Goal: Task Accomplishment & Management: Manage account settings

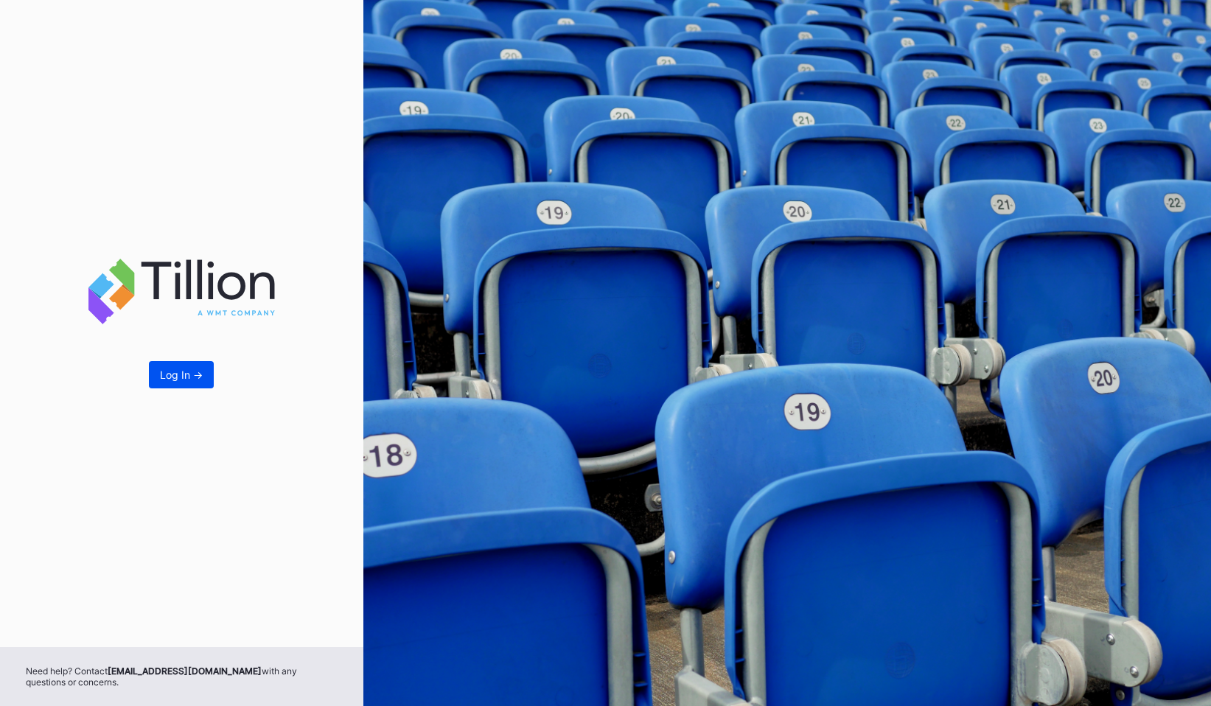
click at [162, 369] on div "Log In ->" at bounding box center [181, 374] width 43 height 13
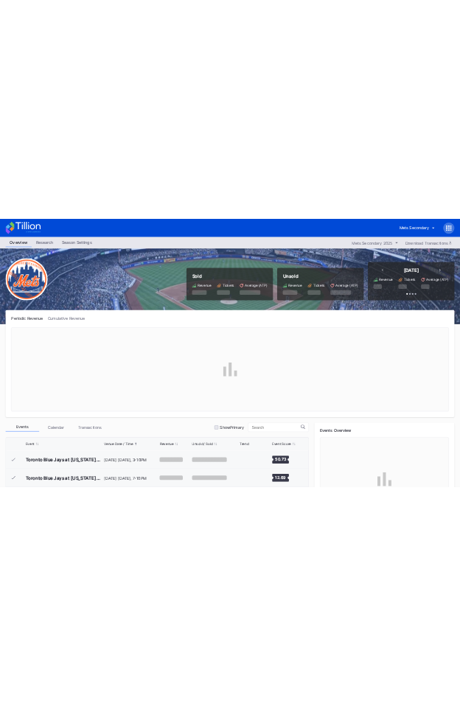
scroll to position [3733, 0]
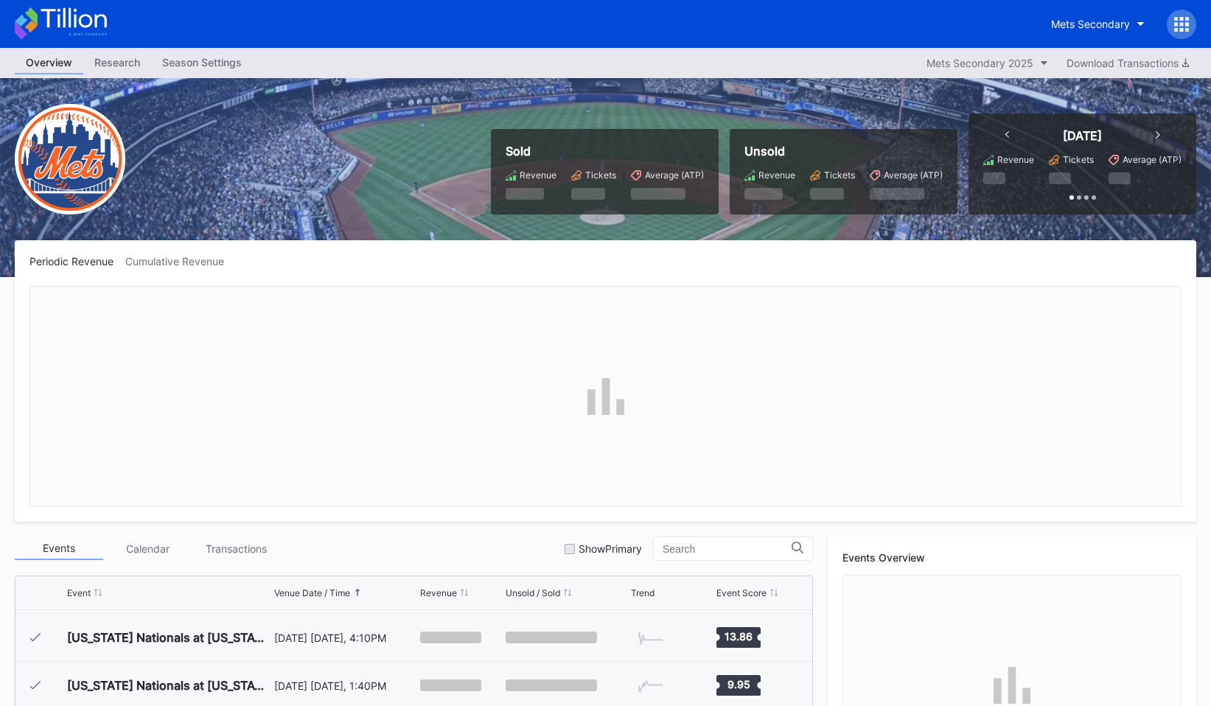
click at [1178, 25] on icon at bounding box center [1181, 24] width 15 height 15
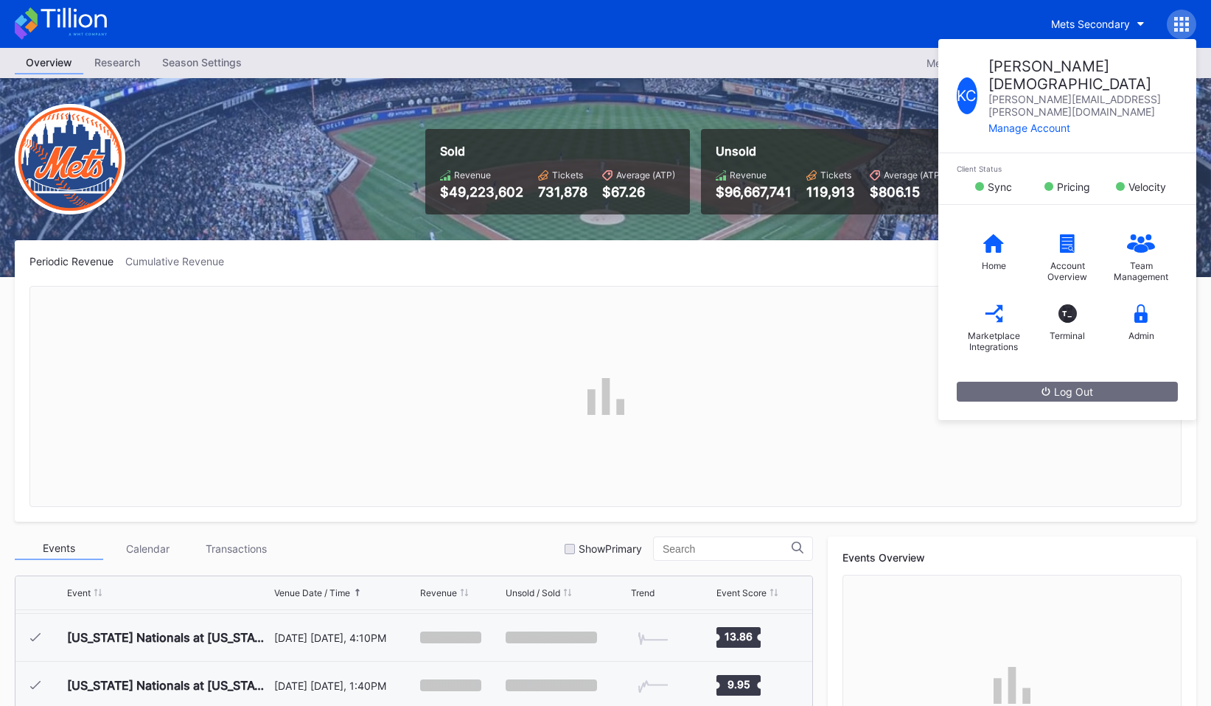
click at [1178, 25] on icon at bounding box center [1181, 24] width 15 height 15
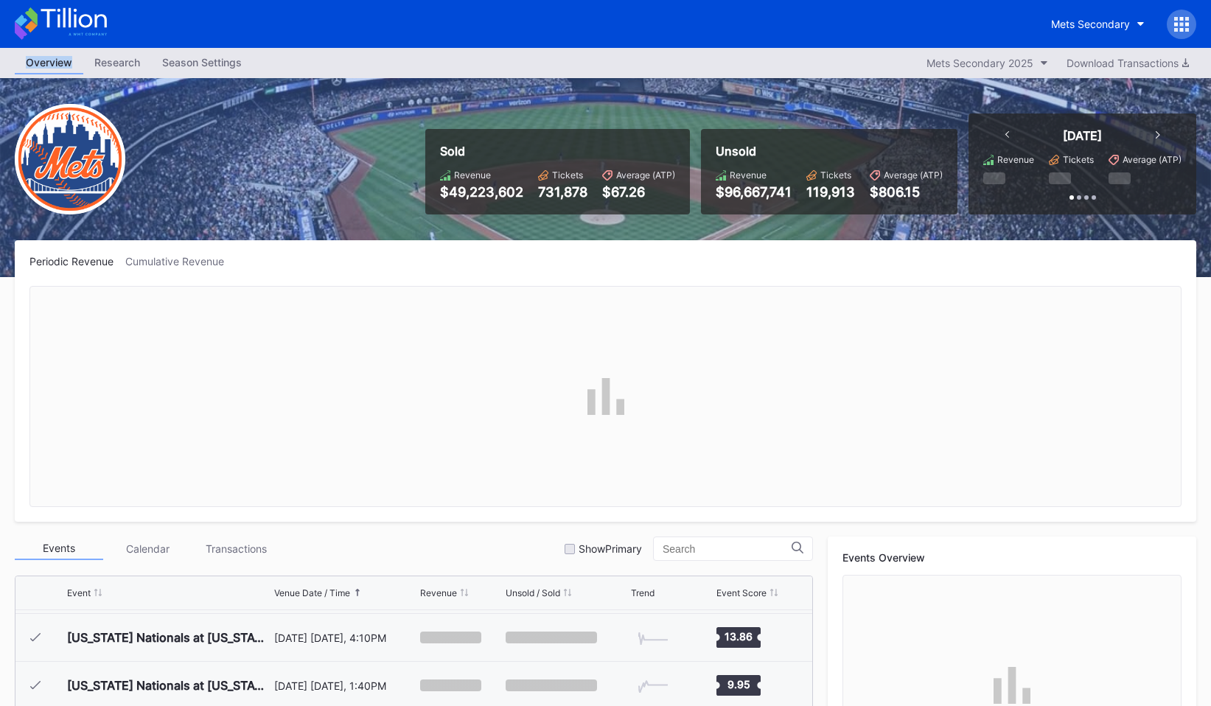
click at [1178, 25] on icon at bounding box center [1181, 24] width 15 height 15
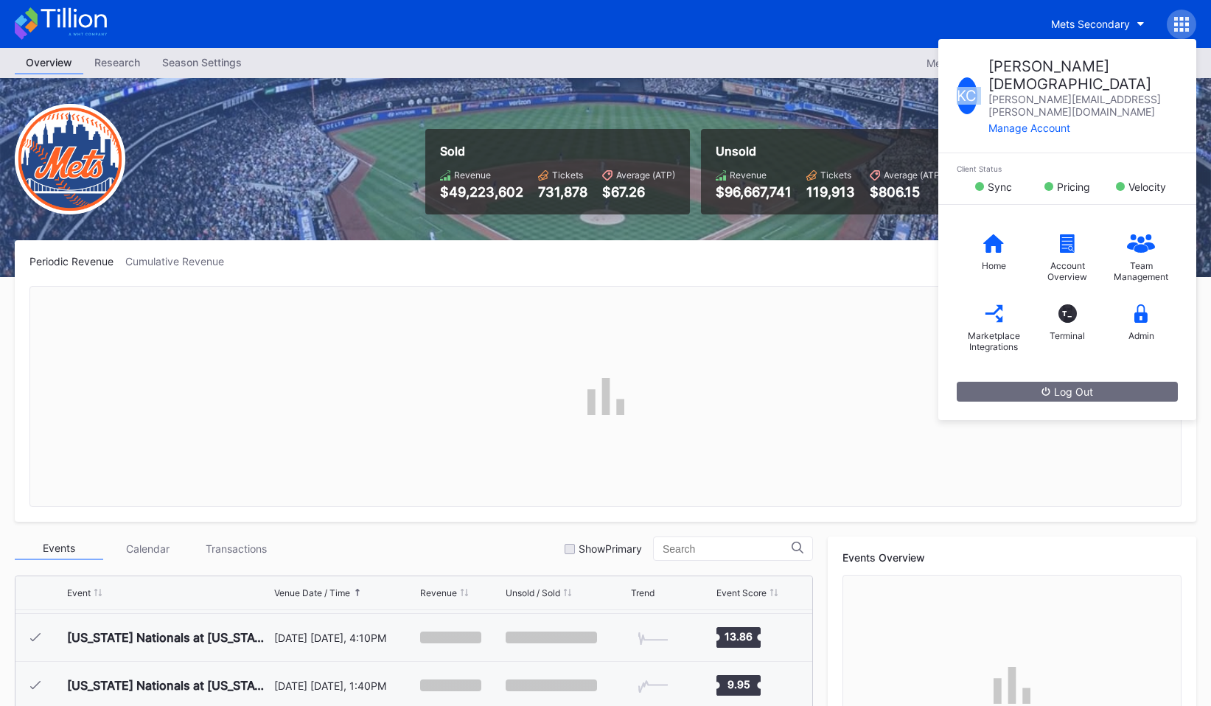
click at [1178, 25] on icon at bounding box center [1181, 24] width 15 height 15
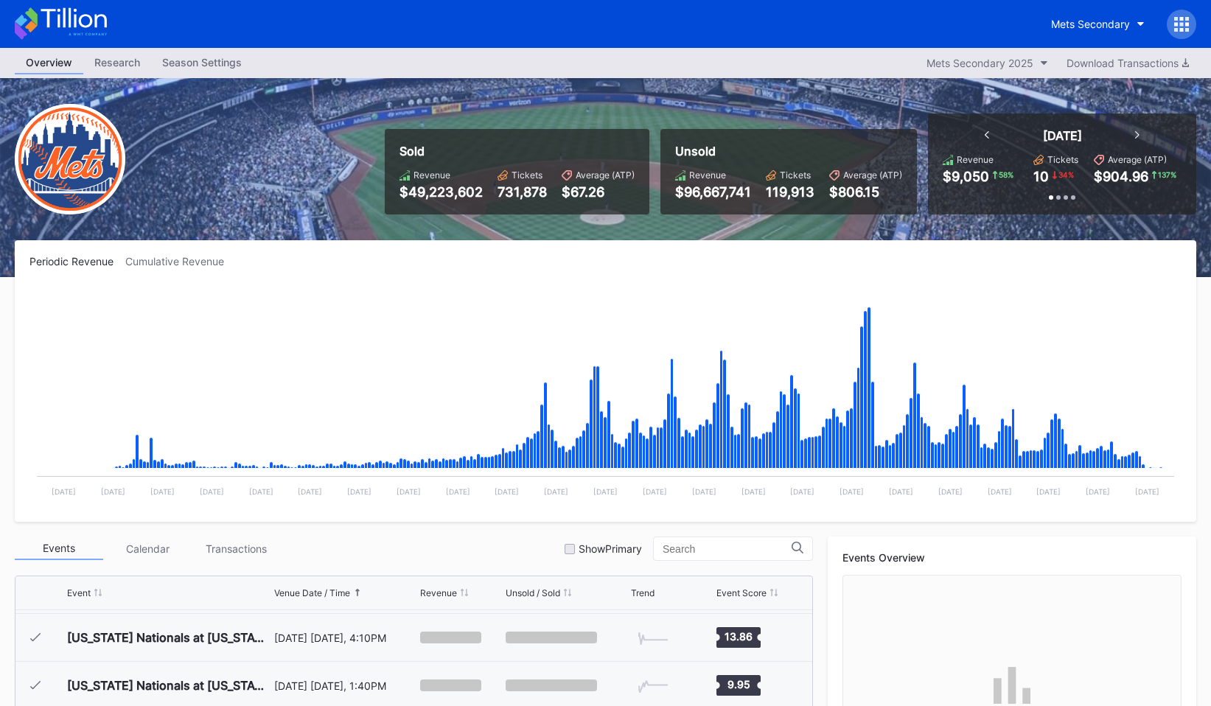
click at [1181, 13] on div at bounding box center [1181, 24] width 29 height 29
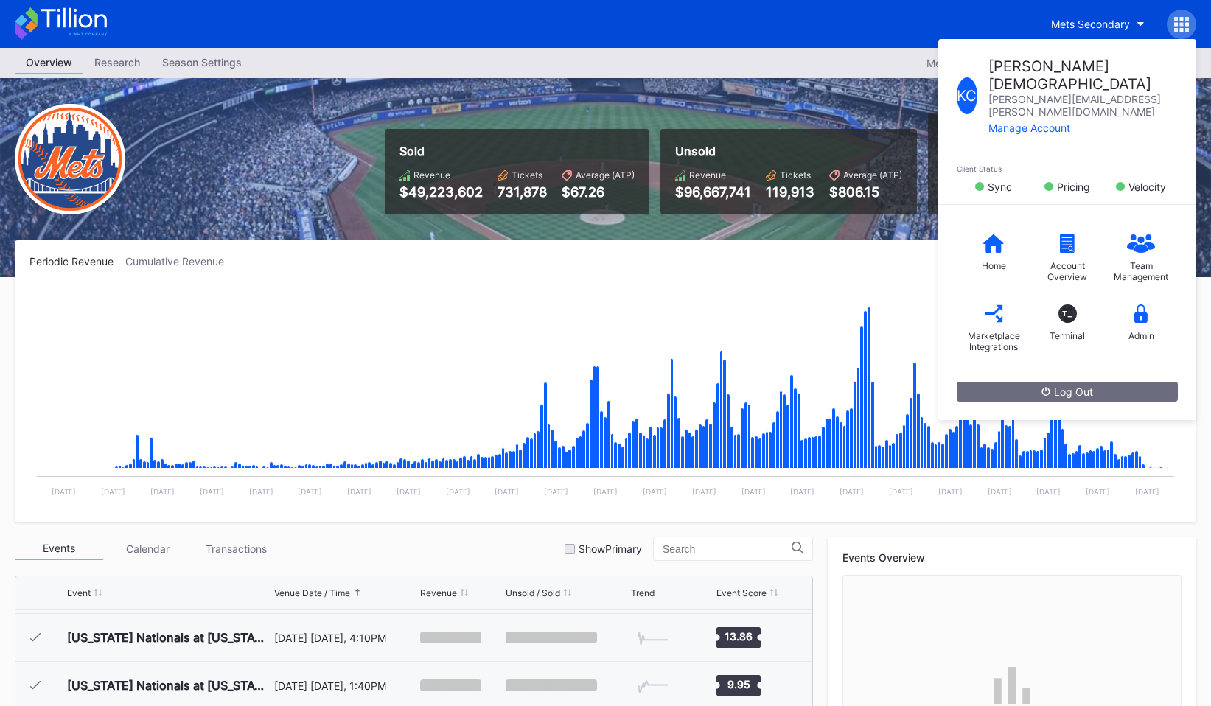
click at [1181, 13] on div "K C Kevin Christian kevin.christian@eventdynamic.com Manage Account Client Stat…" at bounding box center [1181, 24] width 29 height 29
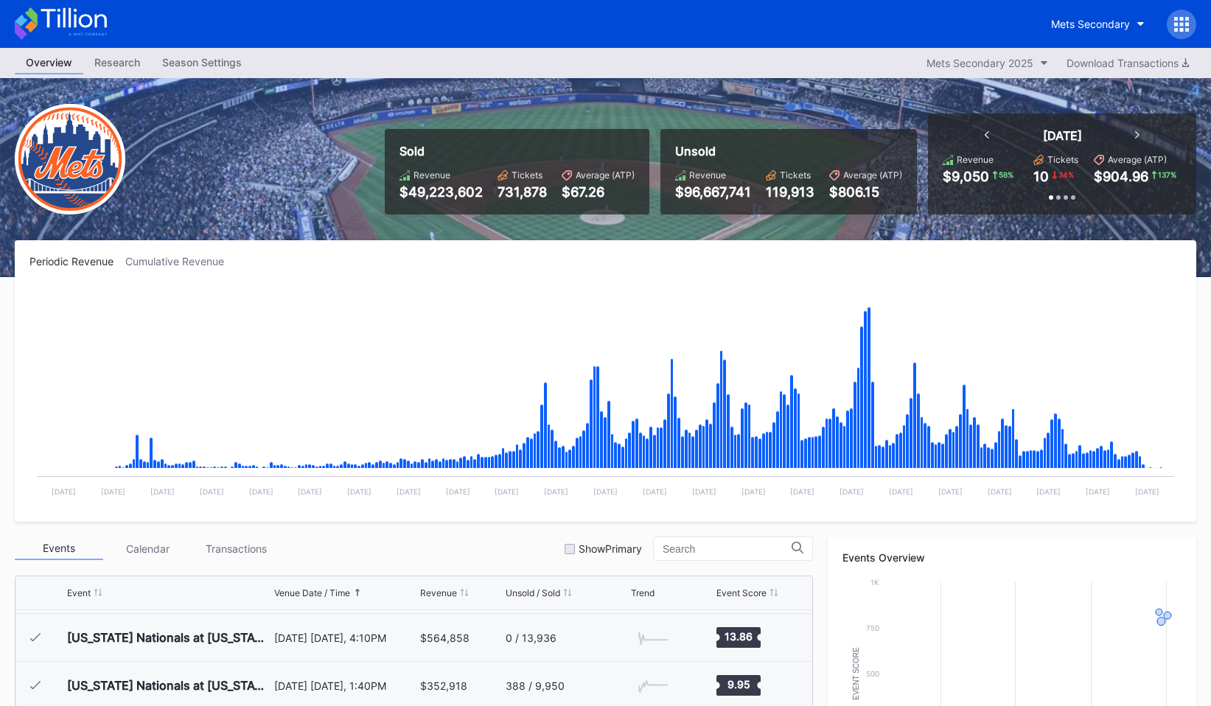
click at [1178, 18] on icon at bounding box center [1181, 24] width 15 height 15
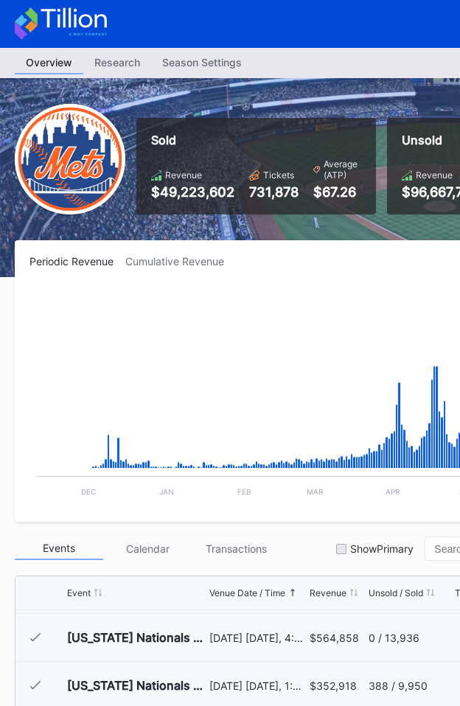
click at [384, 253] on div "Periodic Revenue Cumulative Revenue Created with Highcharts 11.2.0 Chart title …" at bounding box center [442, 381] width 855 height 282
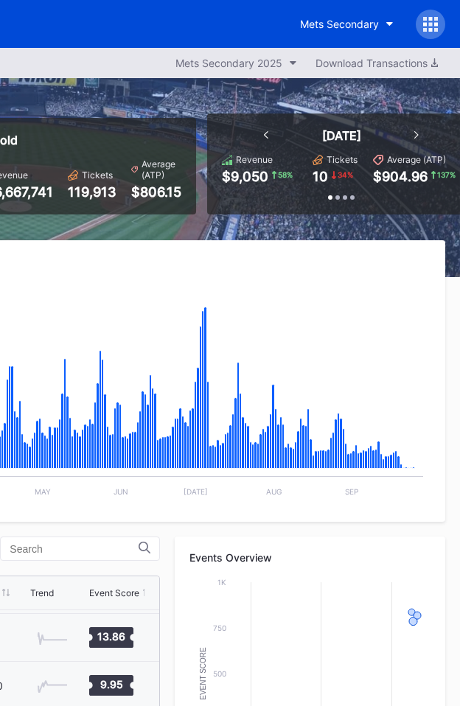
click at [436, 15] on div at bounding box center [430, 24] width 29 height 29
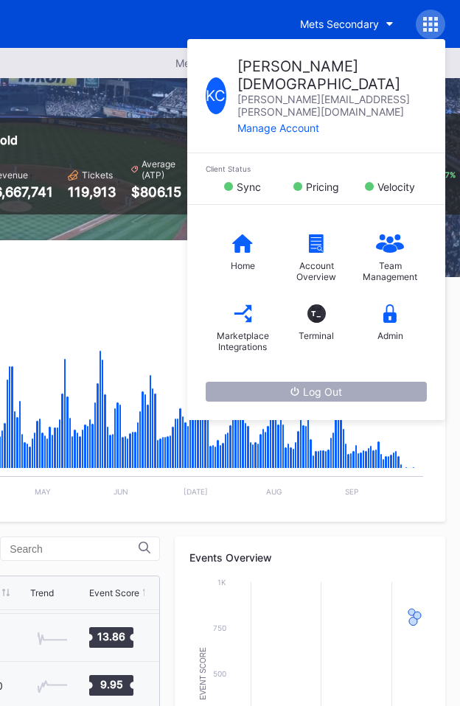
click at [357, 382] on button "Log Out" at bounding box center [316, 392] width 221 height 20
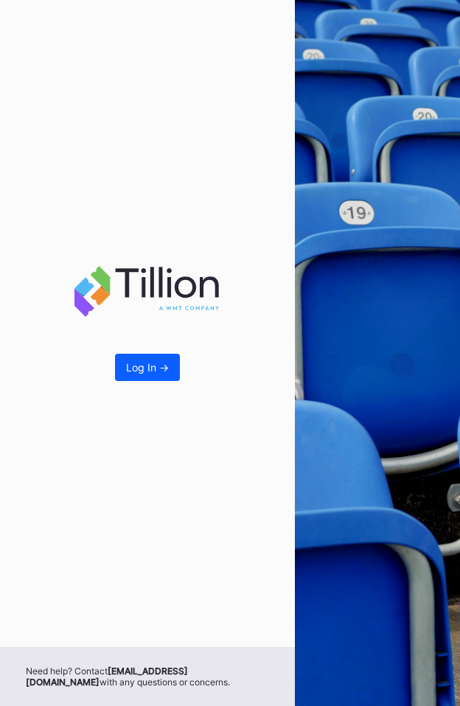
click at [172, 172] on div "Log In ->" at bounding box center [147, 323] width 295 height 647
